Goal: Information Seeking & Learning: Find specific fact

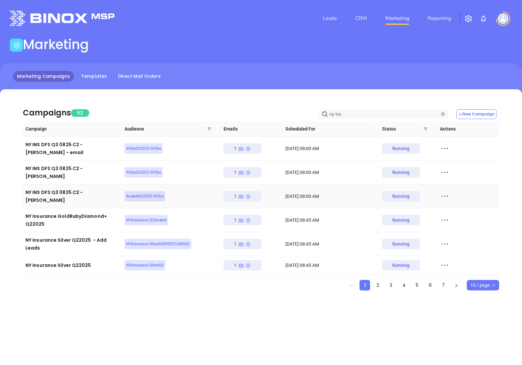
click at [443, 191] on icon at bounding box center [445, 196] width 10 height 10
click at [452, 193] on div "View Report" at bounding box center [474, 194] width 59 height 7
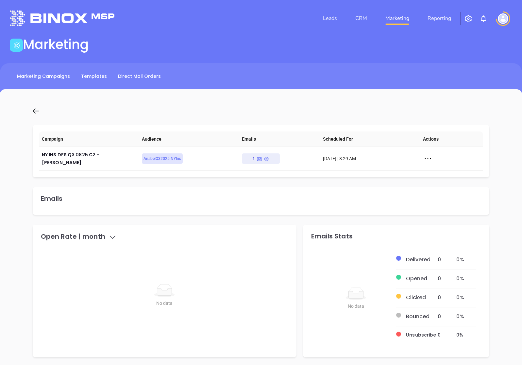
click at [36, 109] on icon at bounding box center [36, 111] width 8 height 8
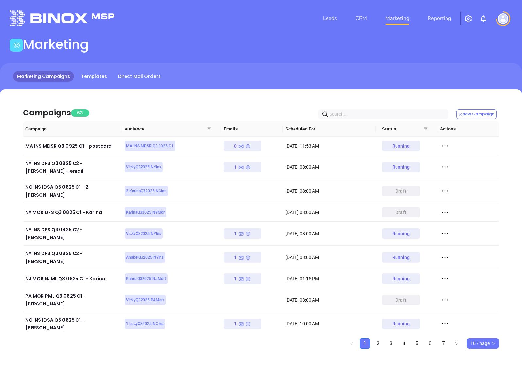
click at [430, 117] on input "text" at bounding box center [384, 113] width 110 height 7
type input "ny ins"
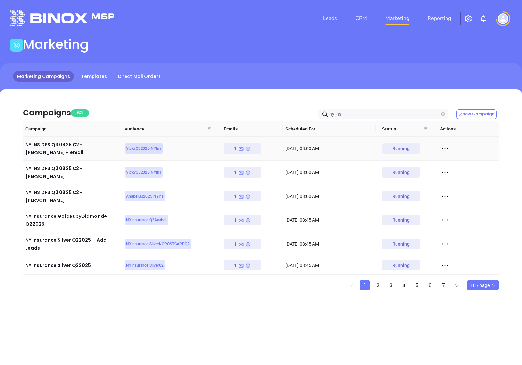
click at [442, 147] on icon at bounding box center [445, 148] width 10 height 10
click at [451, 155] on div "View Report" at bounding box center [474, 157] width 59 height 7
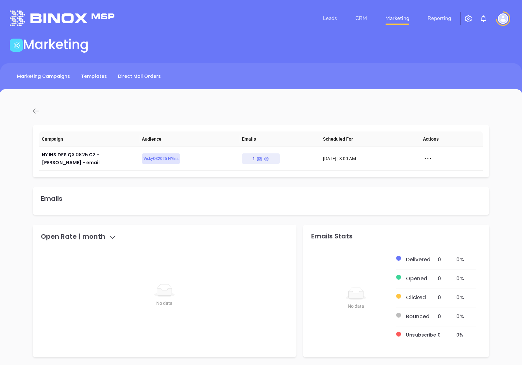
click at [34, 110] on icon at bounding box center [36, 110] width 6 height 5
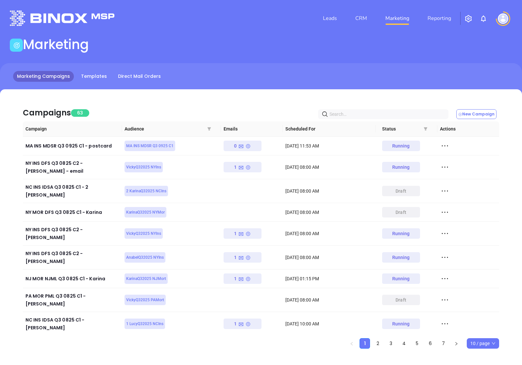
click at [364, 112] on input "text" at bounding box center [384, 113] width 110 height 7
type input "ny ins"
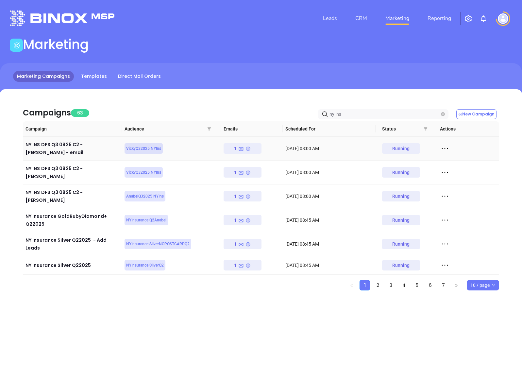
click at [446, 146] on icon at bounding box center [445, 148] width 10 height 10
click at [456, 170] on div "View" at bounding box center [474, 169] width 59 height 7
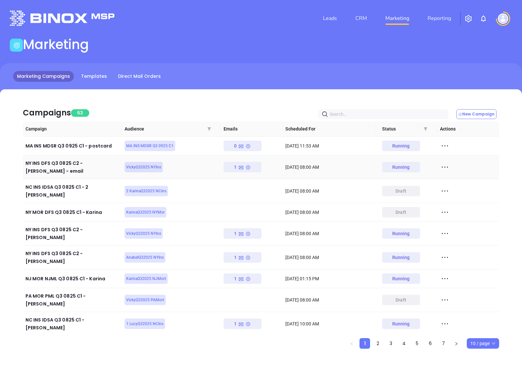
click at [446, 164] on icon at bounding box center [445, 167] width 10 height 10
click at [463, 176] on div "View Report" at bounding box center [474, 175] width 59 height 7
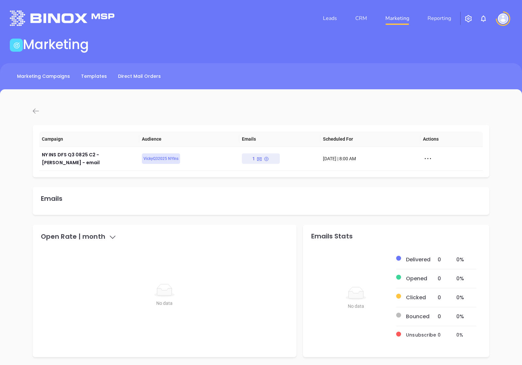
click at [38, 111] on icon at bounding box center [36, 110] width 6 height 5
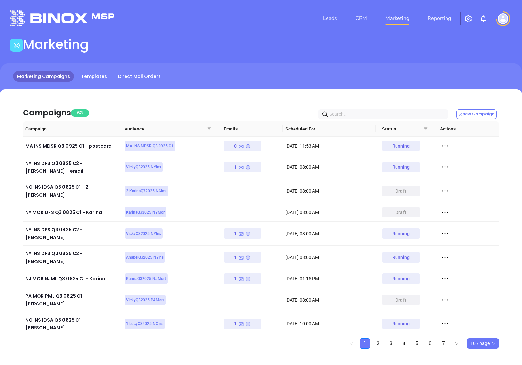
click at [394, 114] on input "text" at bounding box center [384, 113] width 110 height 7
type input "nc ins"
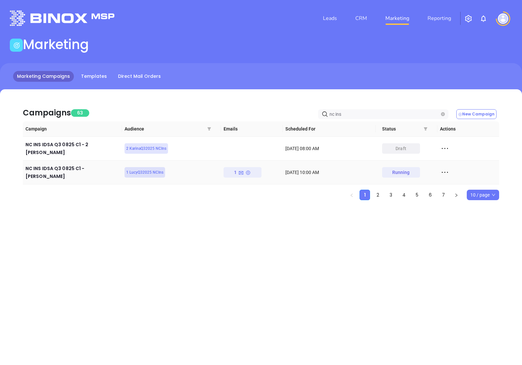
click at [447, 167] on icon at bounding box center [445, 172] width 10 height 10
click at [458, 173] on div "View Report" at bounding box center [474, 175] width 59 height 7
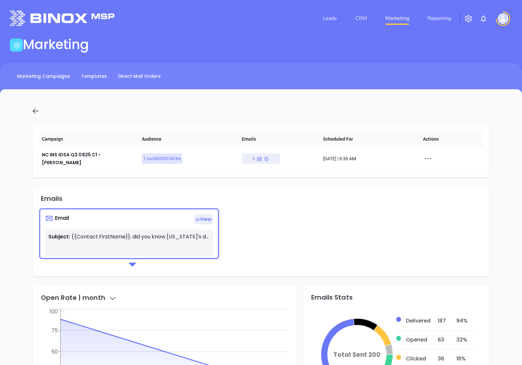
click at [30, 109] on div at bounding box center [87, 111] width 119 height 8
click at [33, 110] on icon at bounding box center [36, 111] width 8 height 8
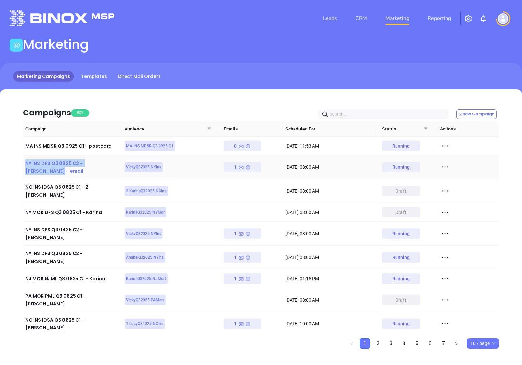
drag, startPoint x: 26, startPoint y: 164, endPoint x: 113, endPoint y: 163, distance: 87.2
click at [113, 163] on div "NY INS DFS Q3 0825 C2 - [PERSON_NAME] - email" at bounding box center [72, 167] width 94 height 16
copy div "NY INS DFS Q3 0825 C2 - [PERSON_NAME] - email"
click at [102, 338] on ul "1 2 3 4 5 6 7 10 / page" at bounding box center [261, 343] width 476 height 10
click at [363, 117] on input "text" at bounding box center [384, 113] width 110 height 7
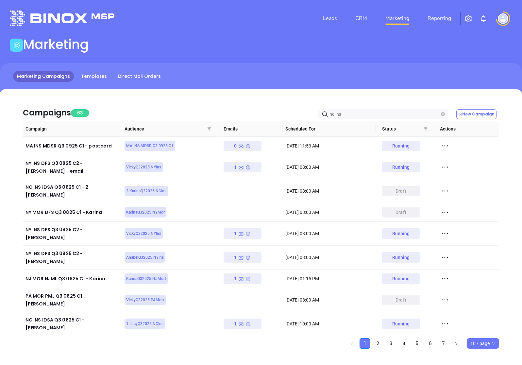
type input "nc ins"
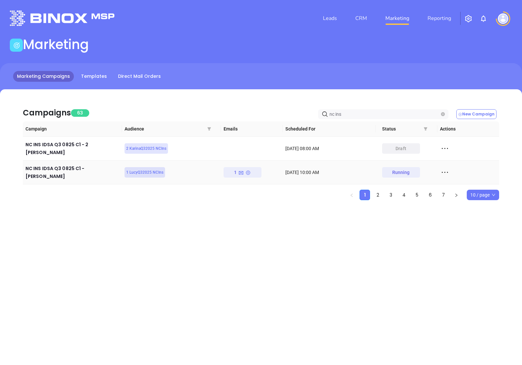
click at [446, 167] on icon at bounding box center [445, 172] width 10 height 10
click at [446, 175] on icon at bounding box center [447, 176] width 5 height 5
